Goal: Transaction & Acquisition: Purchase product/service

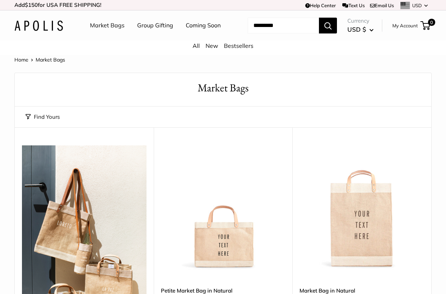
click at [107, 23] on link "Market Bags" at bounding box center [107, 25] width 35 height 11
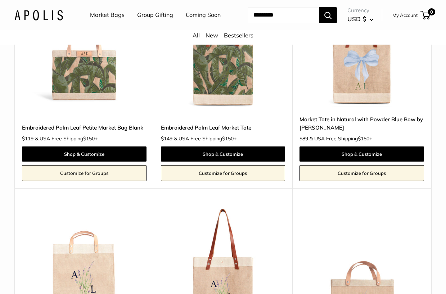
scroll to position [3324, 0]
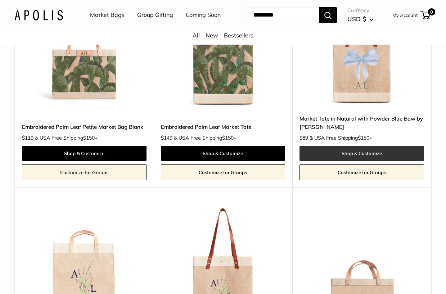
click at [372, 161] on link "Shop & Customize" at bounding box center [362, 153] width 125 height 15
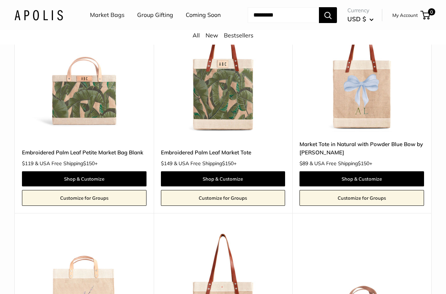
scroll to position [3288, 0]
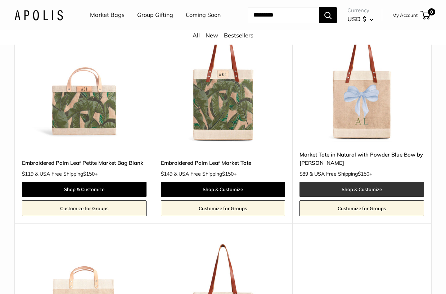
click at [358, 197] on link "Shop & Customize" at bounding box center [362, 189] width 125 height 15
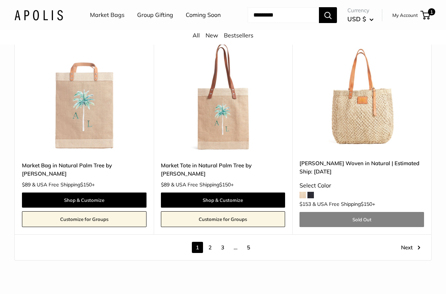
scroll to position [3900, 0]
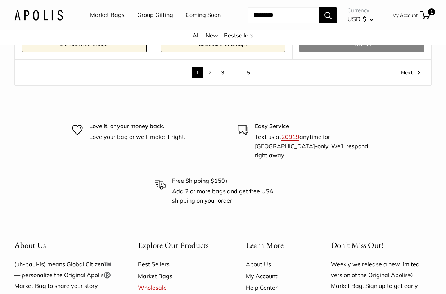
click at [211, 78] on link "2" at bounding box center [210, 72] width 11 height 11
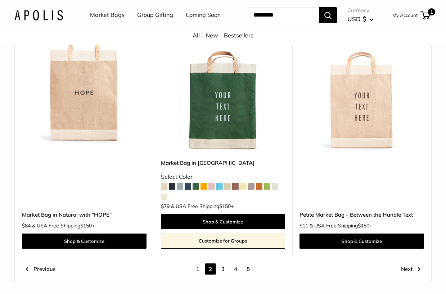
scroll to position [3584, 0]
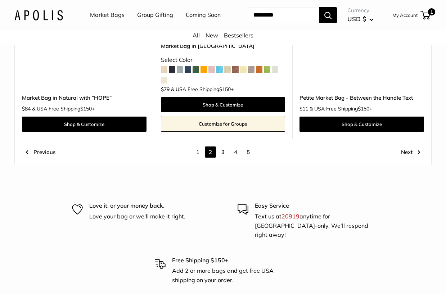
click at [223, 158] on link "3" at bounding box center [223, 152] width 11 height 11
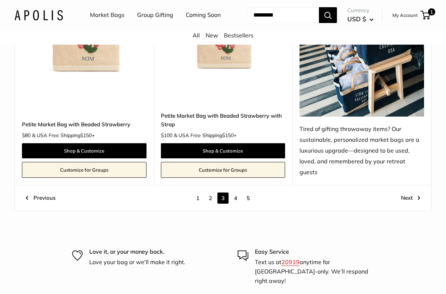
scroll to position [3620, 0]
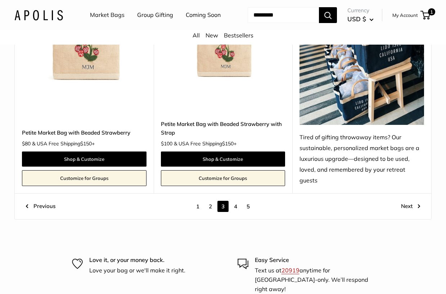
click at [237, 201] on link "4" at bounding box center [235, 206] width 11 height 11
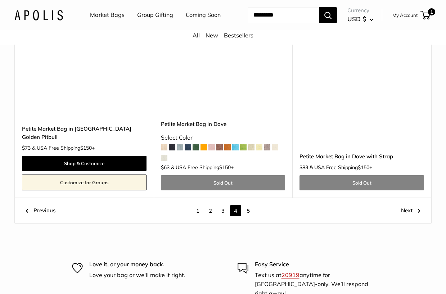
scroll to position [3620, 0]
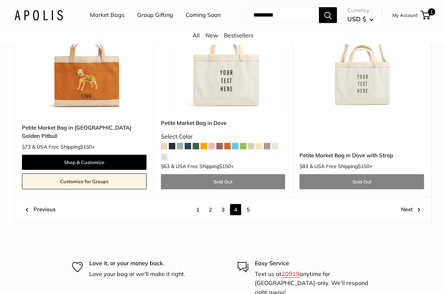
click at [250, 215] on link "5" at bounding box center [248, 209] width 11 height 11
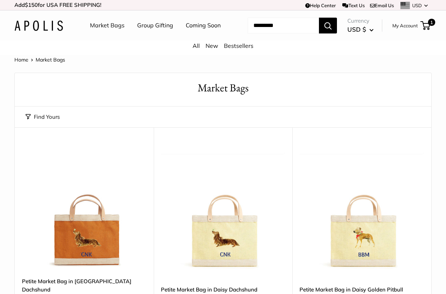
click at [228, 49] on link "Bestsellers" at bounding box center [239, 45] width 30 height 7
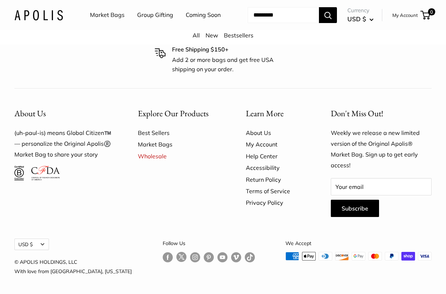
scroll to position [1812, 0]
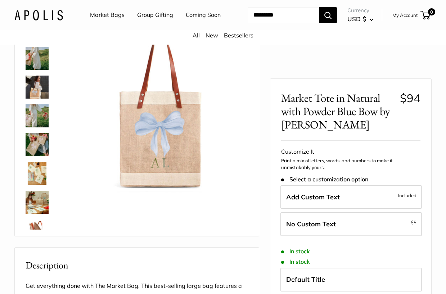
scroll to position [72, 0]
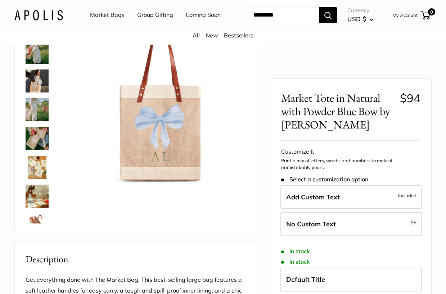
click at [34, 93] on img at bounding box center [37, 81] width 23 height 23
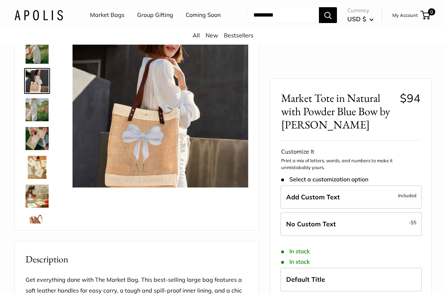
click at [38, 121] on img at bounding box center [37, 109] width 23 height 23
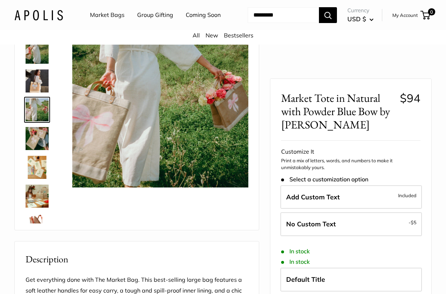
click at [43, 150] on img at bounding box center [37, 138] width 23 height 23
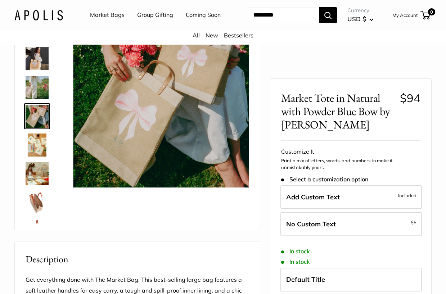
click at [42, 157] on img at bounding box center [37, 145] width 23 height 23
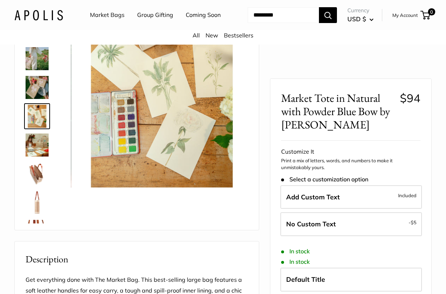
click at [40, 185] on img at bounding box center [37, 173] width 23 height 23
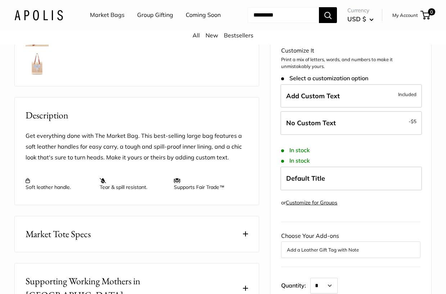
scroll to position [0, 0]
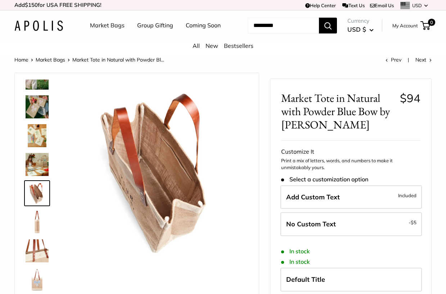
click at [35, 118] on img at bounding box center [37, 106] width 23 height 23
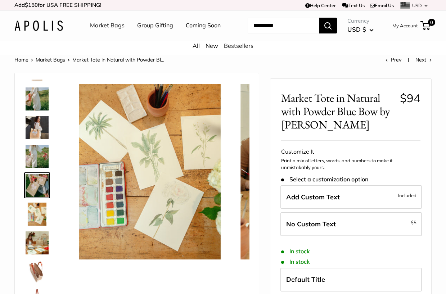
scroll to position [22, 0]
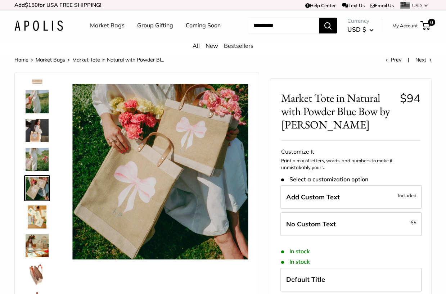
click at [35, 142] on img at bounding box center [37, 130] width 23 height 23
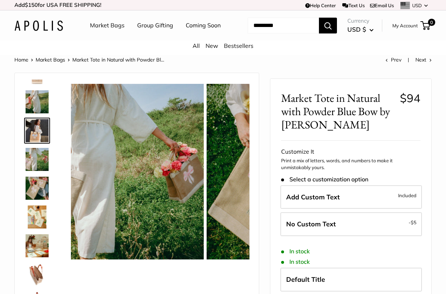
scroll to position [0, 0]
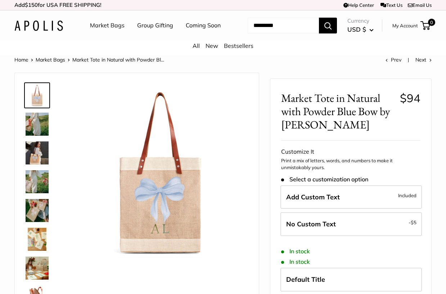
click at [358, 209] on label "Add Custom Text Included" at bounding box center [352, 197] width 142 height 24
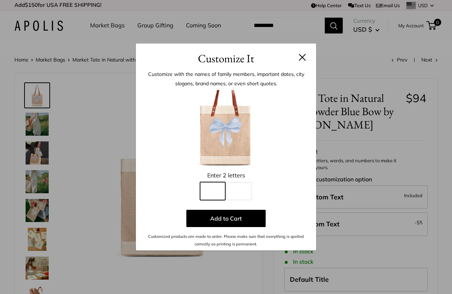
click at [205, 194] on input "Line 1" at bounding box center [212, 191] width 25 height 18
type input "*"
click at [250, 186] on input "Line 2" at bounding box center [239, 191] width 25 height 18
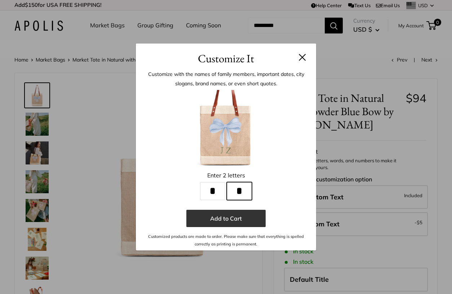
type input "*"
click at [246, 218] on button "Add to Cart" at bounding box center [225, 218] width 79 height 17
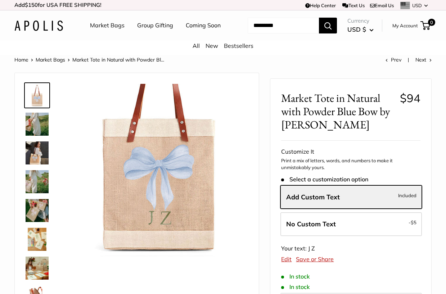
scroll to position [20, 0]
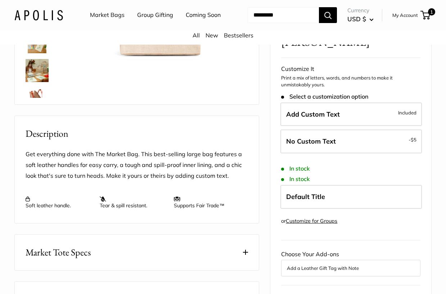
scroll to position [204, 0]
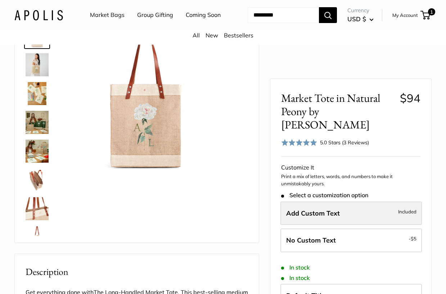
scroll to position [72, 0]
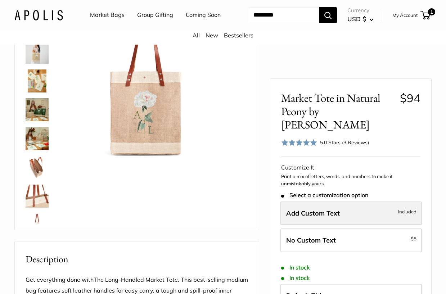
click at [365, 206] on label "Add Custom Text Included" at bounding box center [352, 214] width 142 height 24
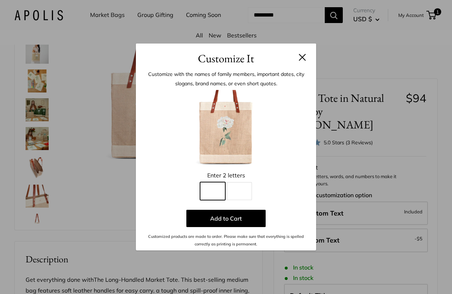
click at [215, 197] on input "Line 1" at bounding box center [212, 191] width 25 height 18
type input "*"
click at [240, 190] on input "Line 2" at bounding box center [239, 191] width 25 height 18
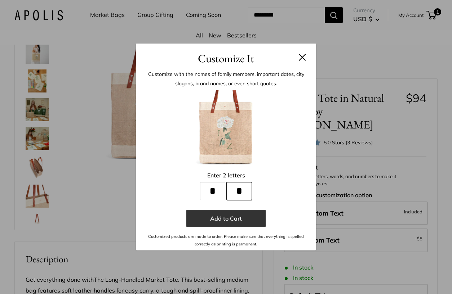
type input "*"
click at [252, 216] on button "Add to Cart" at bounding box center [225, 218] width 79 height 17
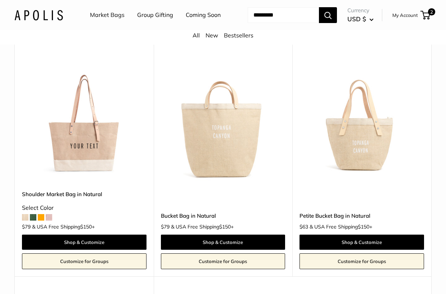
scroll to position [504, 0]
